Goal: Navigation & Orientation: Find specific page/section

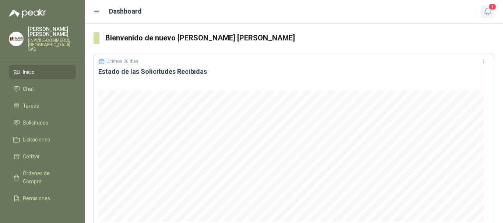
click at [488, 13] on icon "button" at bounding box center [487, 11] width 9 height 9
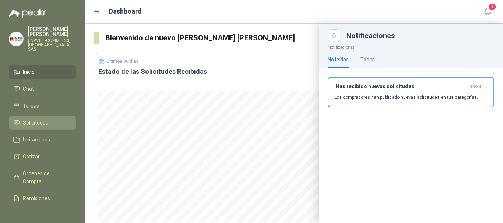
click at [36, 121] on span "Solicitudes" at bounding box center [35, 123] width 25 height 8
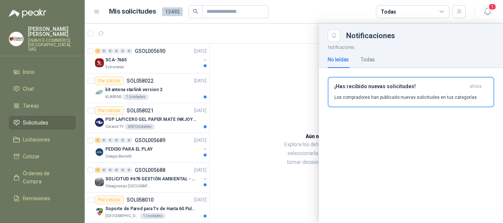
click at [255, 140] on div at bounding box center [294, 124] width 418 height 200
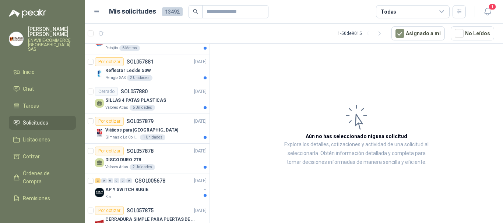
scroll to position [825, 0]
click at [45, 138] on span "Licitaciones" at bounding box center [36, 140] width 27 height 8
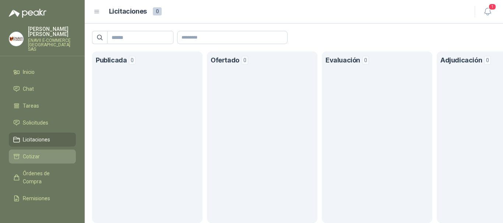
click at [37, 153] on span "Cotizar" at bounding box center [31, 157] width 17 height 8
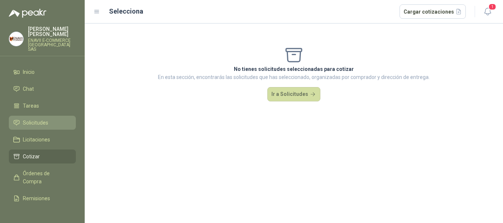
click at [39, 119] on span "Solicitudes" at bounding box center [35, 123] width 25 height 8
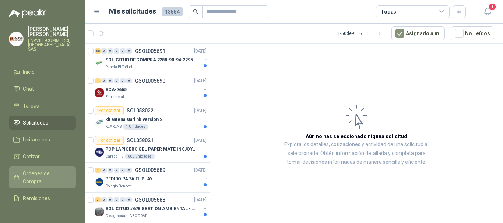
click at [42, 174] on span "Órdenes de Compra" at bounding box center [46, 178] width 46 height 16
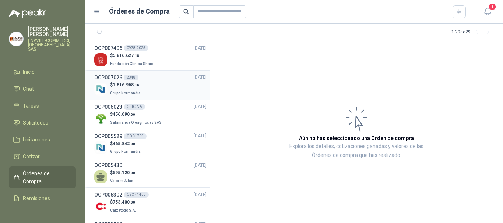
click at [161, 92] on div "$ 1.816.968 ,16 Grupo Normandía" at bounding box center [150, 89] width 112 height 15
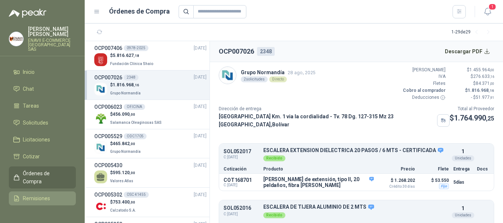
click at [26, 195] on span "Remisiones" at bounding box center [36, 199] width 27 height 8
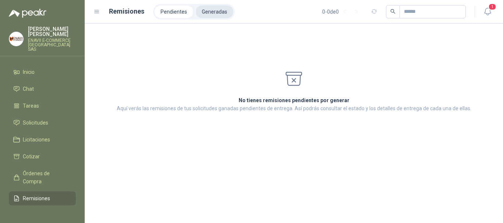
click at [215, 12] on li "Generadas" at bounding box center [214, 12] width 37 height 13
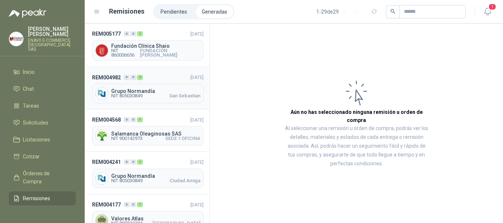
click at [137, 96] on span "NIT 805030849" at bounding box center [126, 96] width 31 height 4
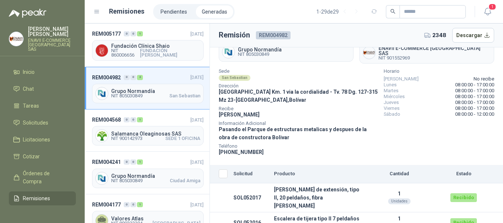
scroll to position [22, 0]
